Goal: Check status: Check status

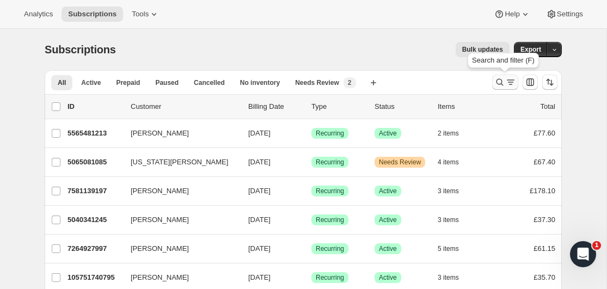
click at [501, 87] on icon "Search and filter results" at bounding box center [499, 82] width 11 height 11
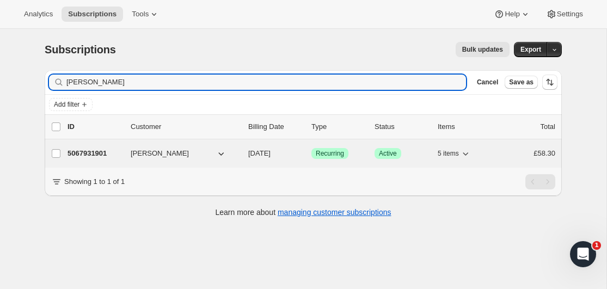
type input "[PERSON_NAME]"
click at [153, 158] on span "[PERSON_NAME]" at bounding box center [160, 153] width 58 height 11
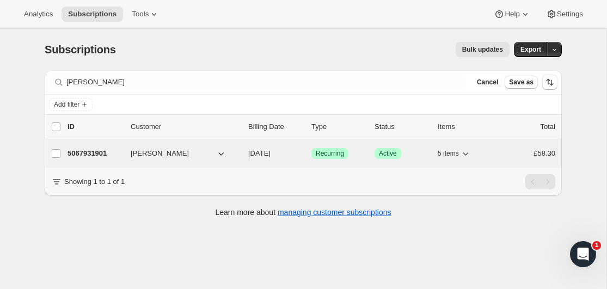
click at [85, 147] on div "5067931901 [PERSON_NAME] [DATE] Success Recurring Success Active 5 items £58.30" at bounding box center [311, 153] width 488 height 15
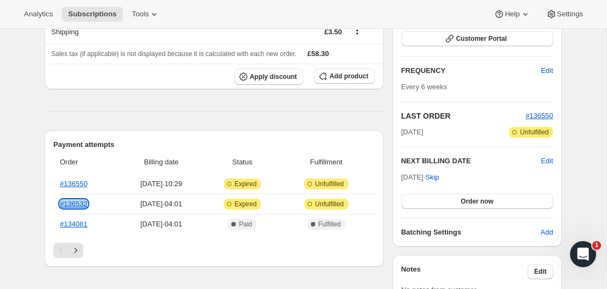
scroll to position [163, 0]
